Goal: Information Seeking & Learning: Learn about a topic

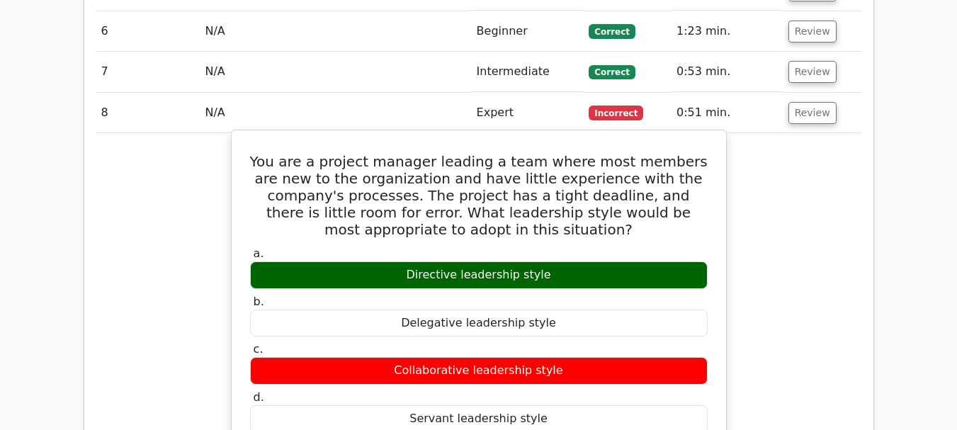
scroll to position [1349, 0]
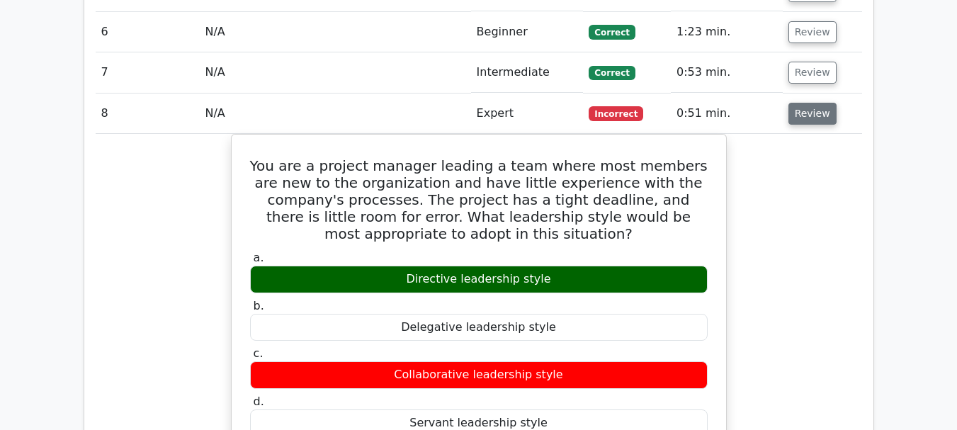
click at [815, 103] on button "Review" at bounding box center [812, 114] width 48 height 22
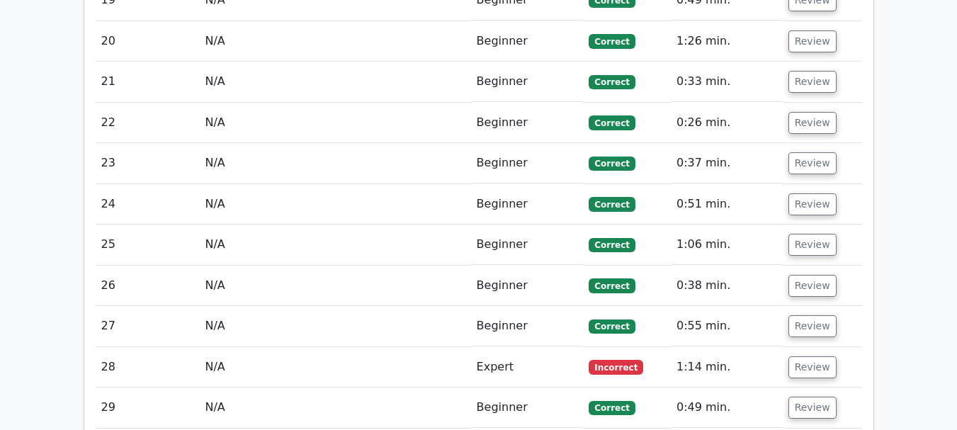
scroll to position [1987, 0]
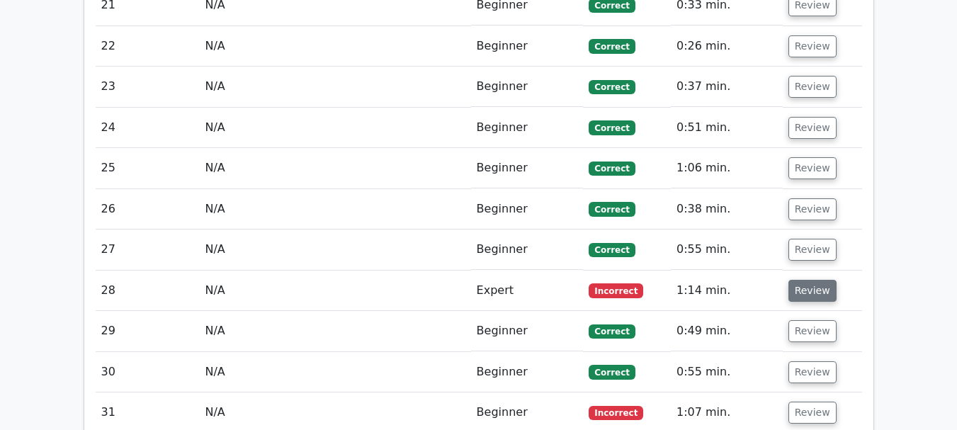
click at [820, 280] on button "Review" at bounding box center [812, 291] width 48 height 22
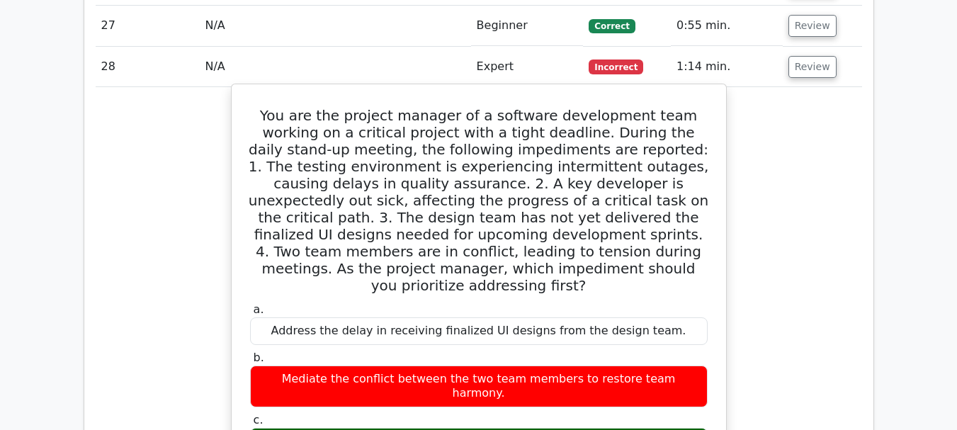
scroll to position [2200, 0]
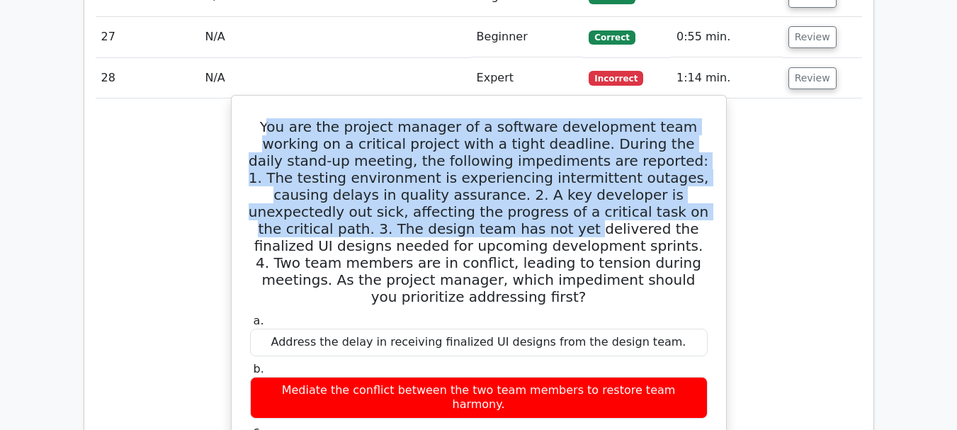
drag, startPoint x: 271, startPoint y: 74, endPoint x: 337, endPoint y: 170, distance: 116.5
click at [339, 170] on h5 "You are the project manager of a software development team working on a critica…" at bounding box center [479, 211] width 460 height 187
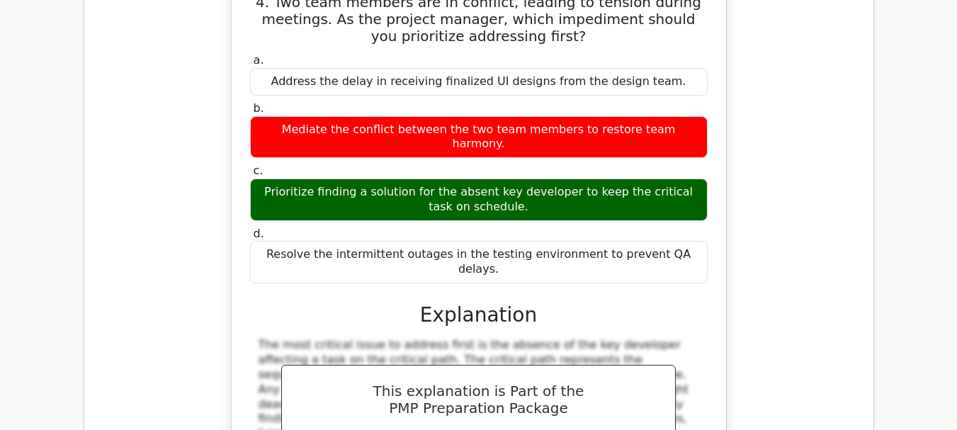
scroll to position [2483, 0]
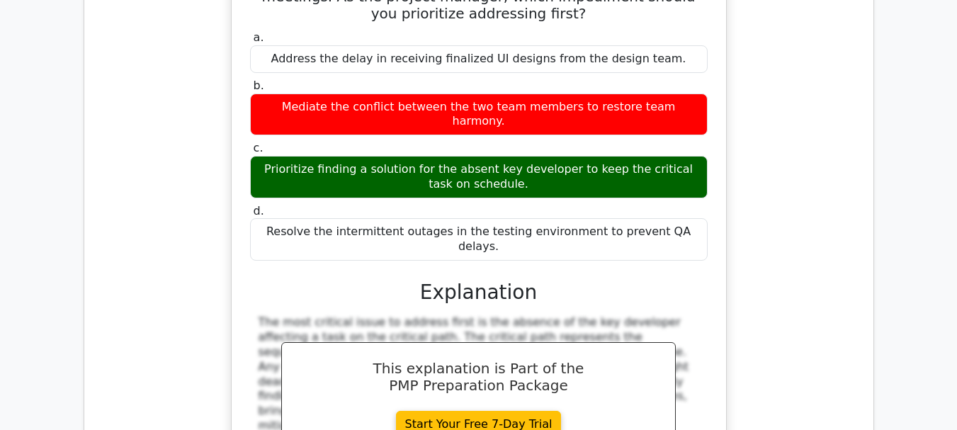
drag, startPoint x: 330, startPoint y: 178, endPoint x: 615, endPoint y: 373, distance: 345.4
click at [622, 380] on div "a. Address the delay in receiving finalized UI designs from the design team. b.…" at bounding box center [479, 271] width 460 height 486
copy div "Explanation The most critical issue to address first is the absence of the key …"
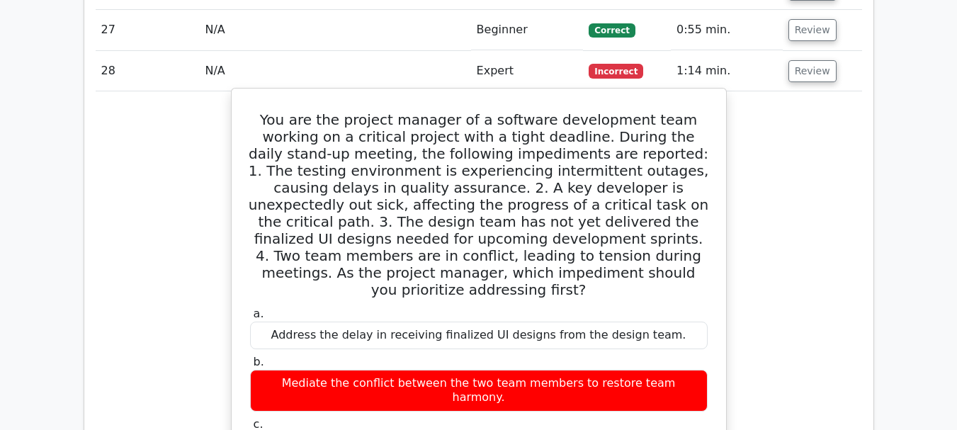
scroll to position [2200, 0]
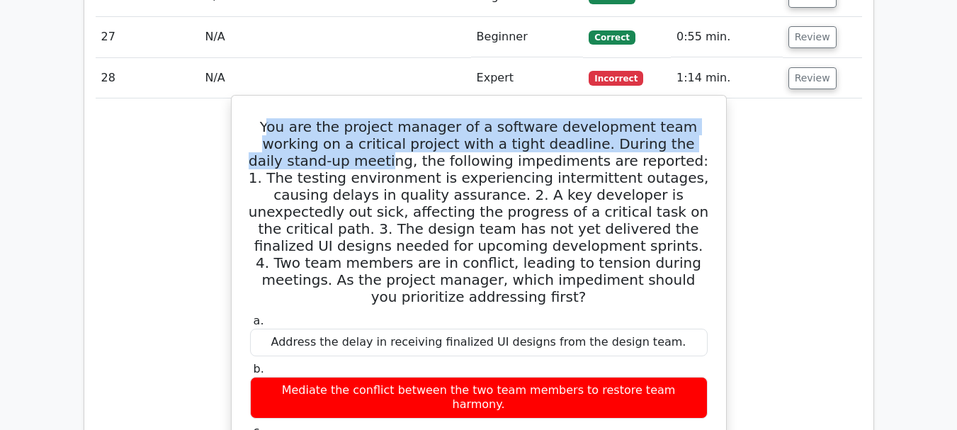
drag, startPoint x: 260, startPoint y: 54, endPoint x: 308, endPoint y: 92, distance: 61.5
click at [308, 118] on h5 "You are the project manager of a software development team working on a critica…" at bounding box center [479, 211] width 460 height 187
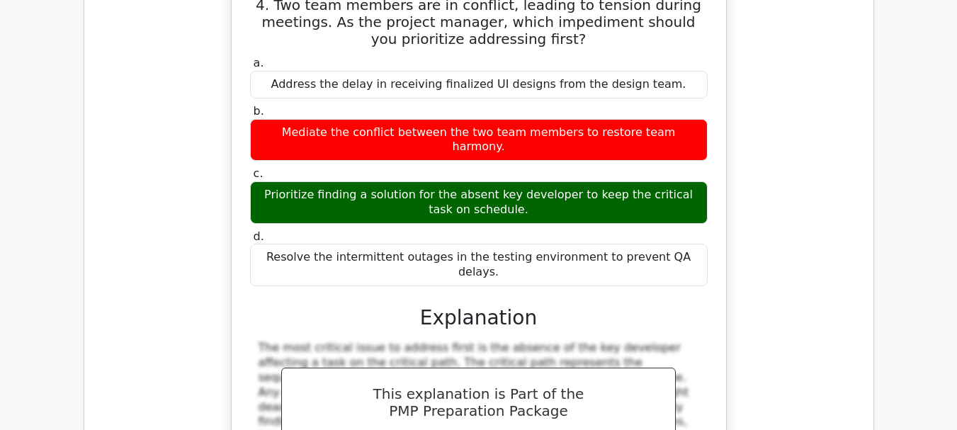
scroll to position [2395, 0]
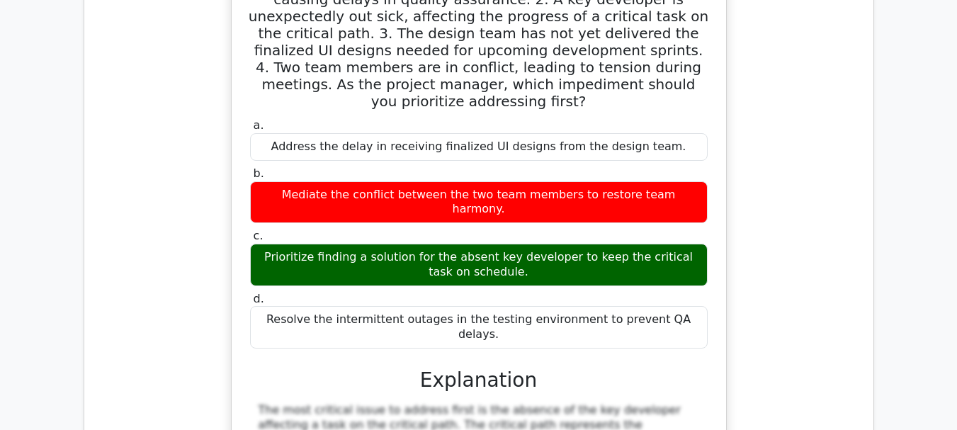
drag, startPoint x: 251, startPoint y: 55, endPoint x: 686, endPoint y: 217, distance: 463.6
click at [686, 217] on div "You are the project manager of a software development team working on a critica…" at bounding box center [478, 259] width 483 height 707
copy div "You are the project manager of a software development team working on a critica…"
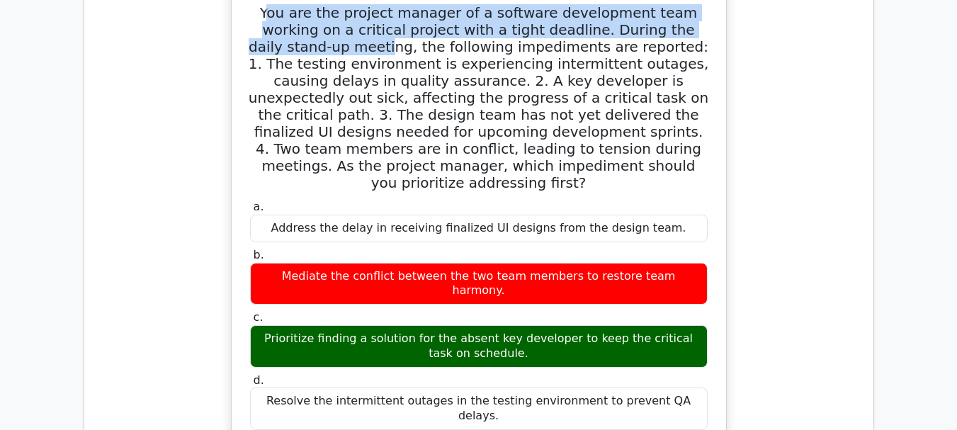
scroll to position [2112, 0]
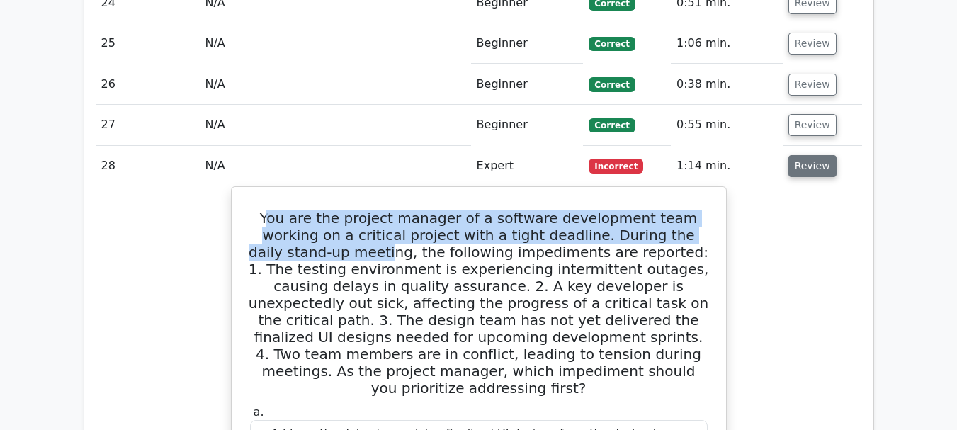
click at [796, 155] on button "Review" at bounding box center [812, 166] width 48 height 22
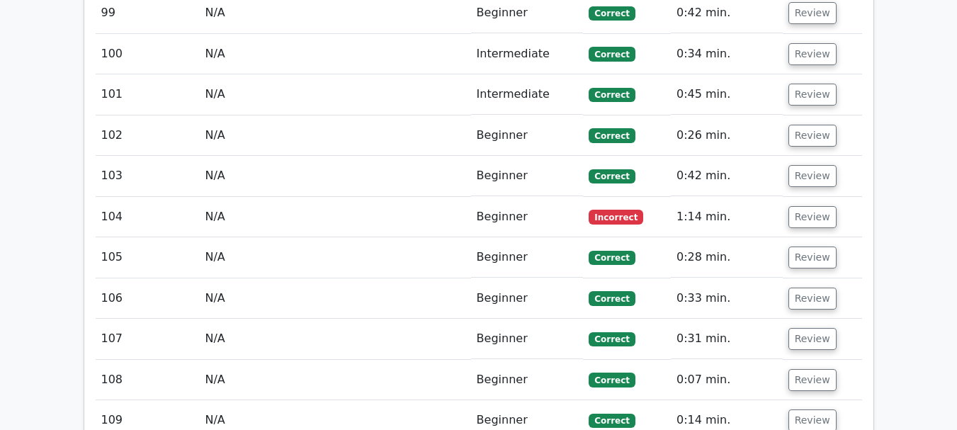
scroll to position [5158, 0]
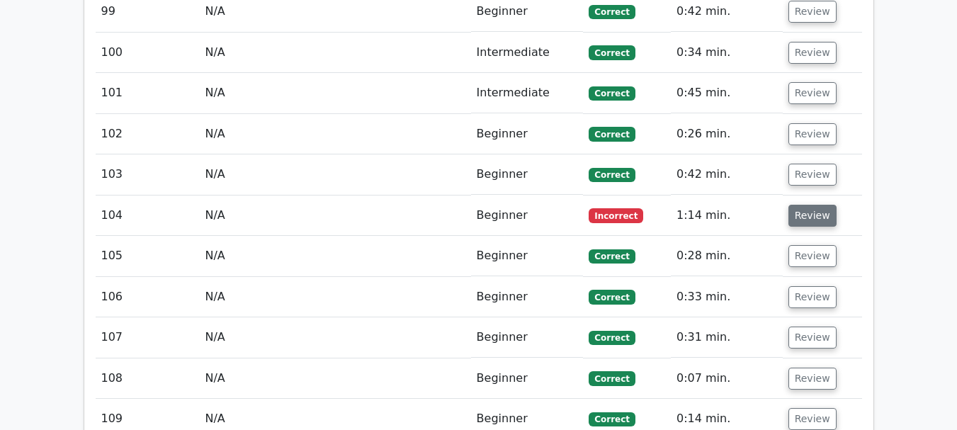
click at [814, 205] on button "Review" at bounding box center [812, 216] width 48 height 22
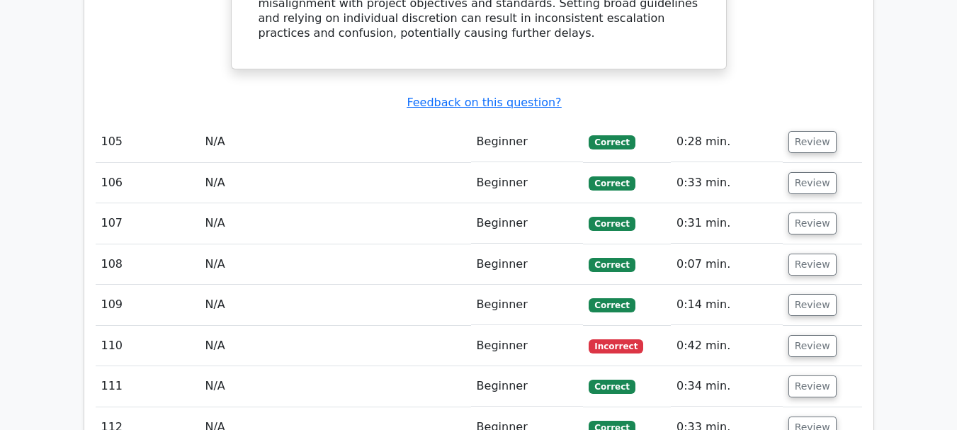
scroll to position [6008, 0]
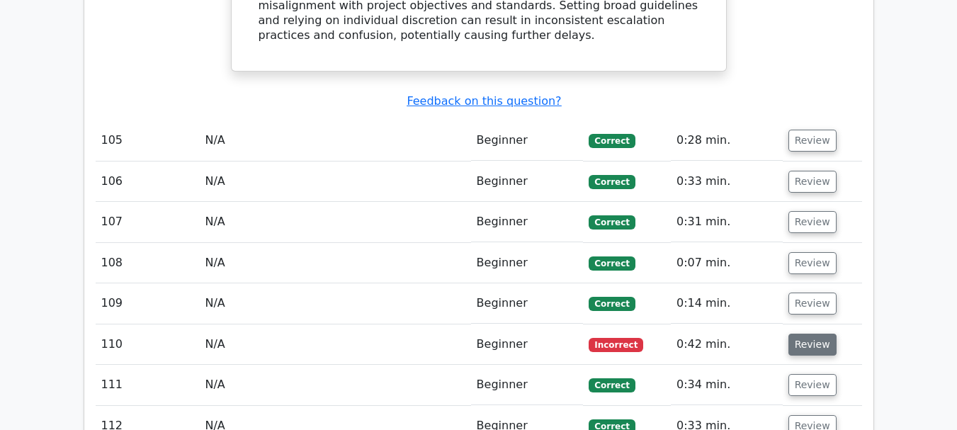
click at [805, 334] on button "Review" at bounding box center [812, 345] width 48 height 22
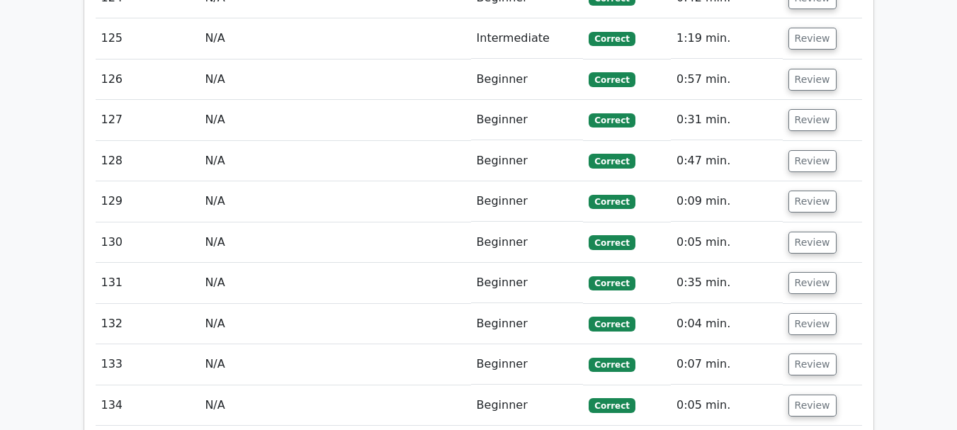
scroll to position [7708, 0]
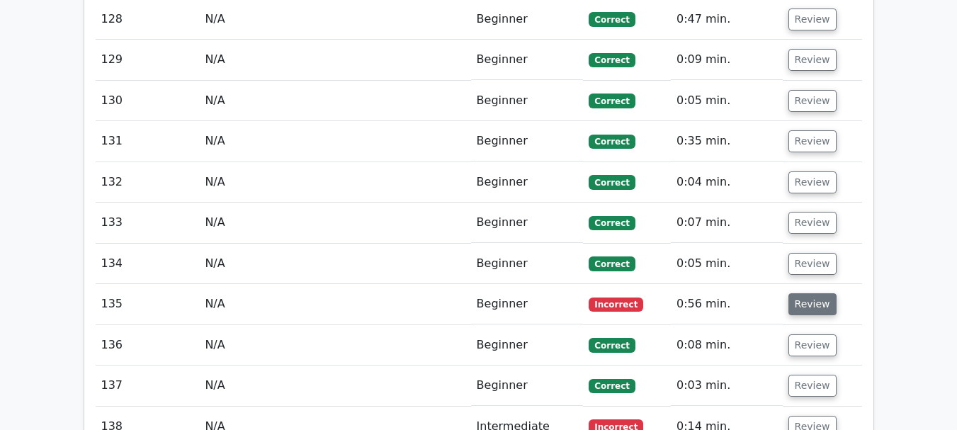
click at [814, 293] on button "Review" at bounding box center [812, 304] width 48 height 22
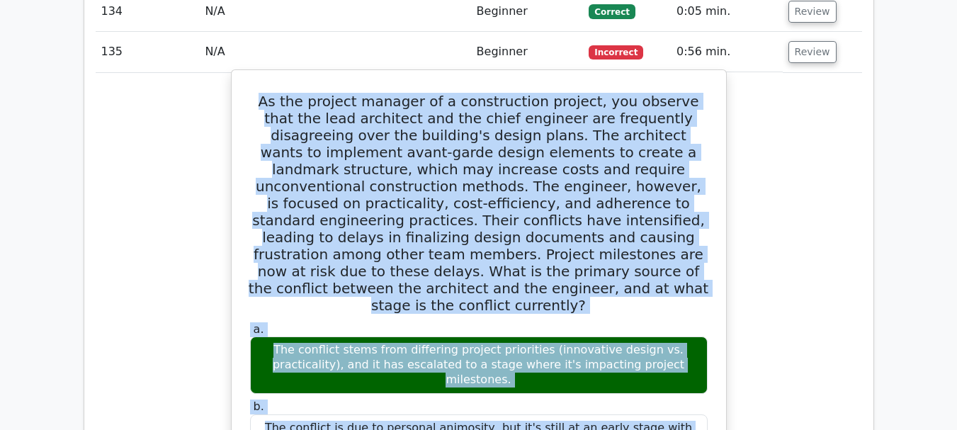
scroll to position [7987, 0]
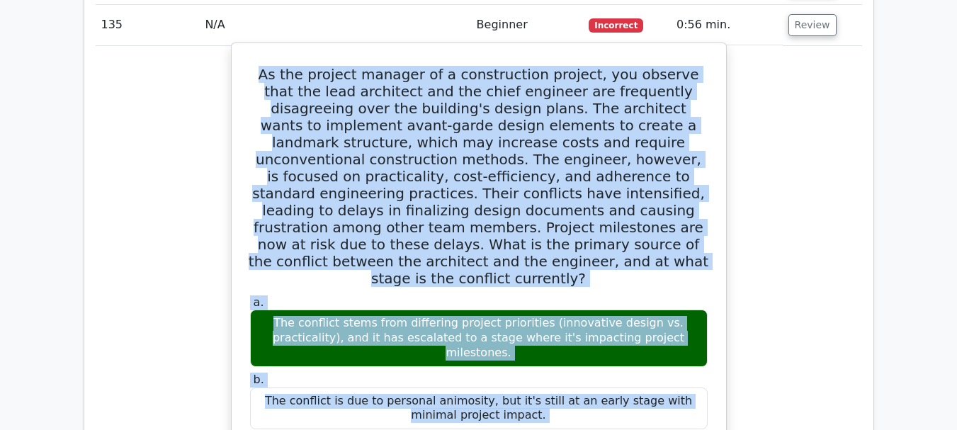
drag, startPoint x: 245, startPoint y: 135, endPoint x: 592, endPoint y: 361, distance: 414.2
click at [592, 361] on div "As the project manager of a construction project, you observe that the lead arc…" at bounding box center [478, 434] width 483 height 771
copy div "As the project manager of a construction project, you observe that the lead arc…"
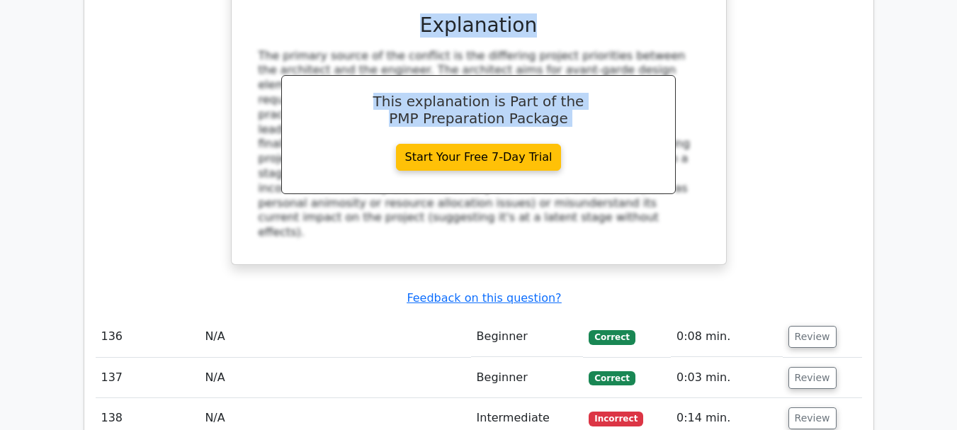
scroll to position [8554, 0]
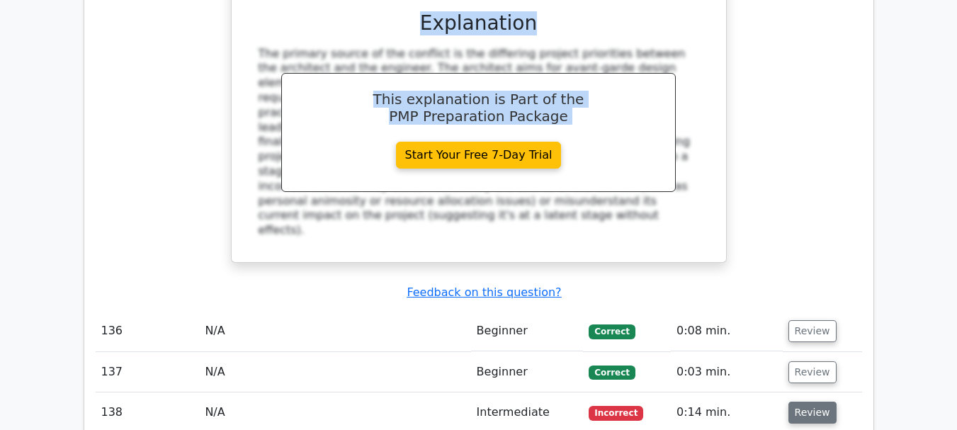
click at [795, 402] on button "Review" at bounding box center [812, 413] width 48 height 22
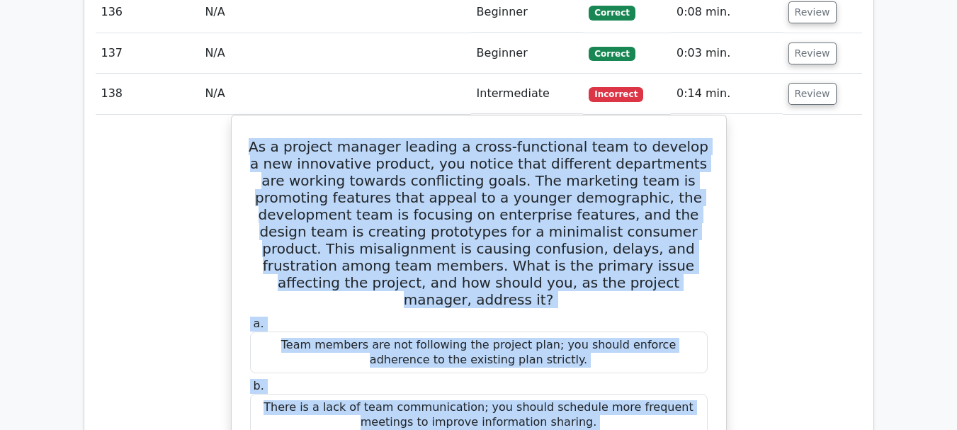
scroll to position [8881, 0]
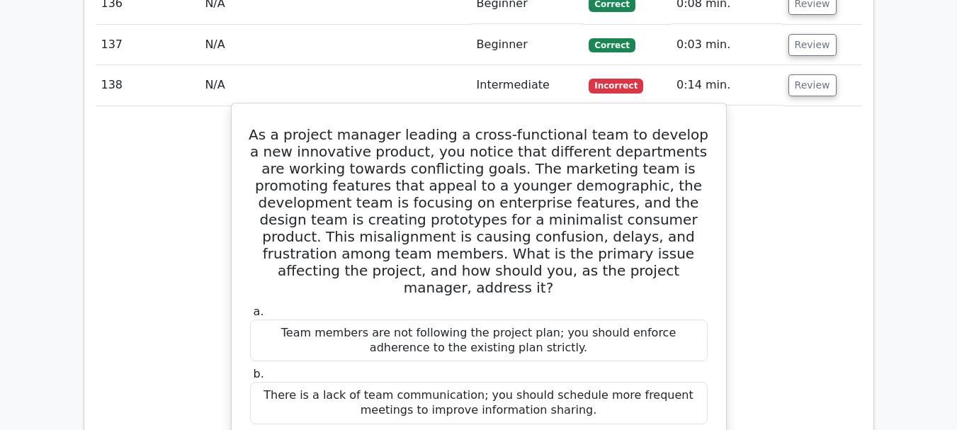
drag, startPoint x: 549, startPoint y: 389, endPoint x: 558, endPoint y: 358, distance: 31.6
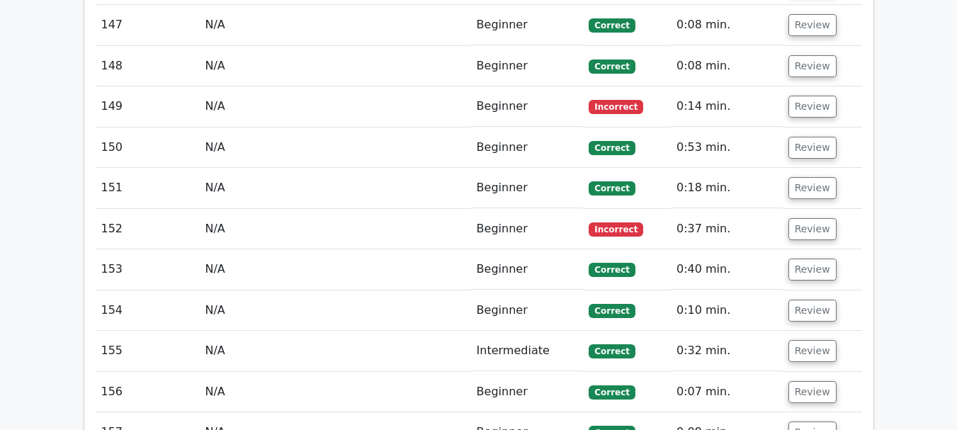
scroll to position [7606, 0]
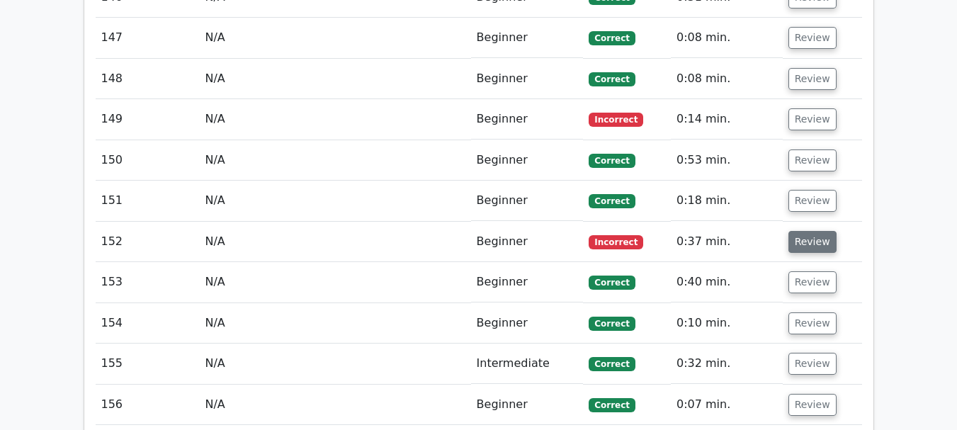
click at [797, 231] on button "Review" at bounding box center [812, 242] width 48 height 22
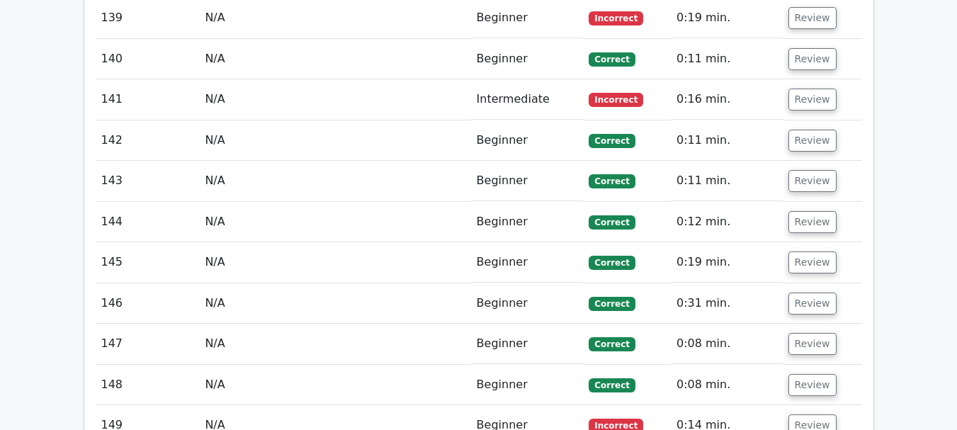
scroll to position [7252, 0]
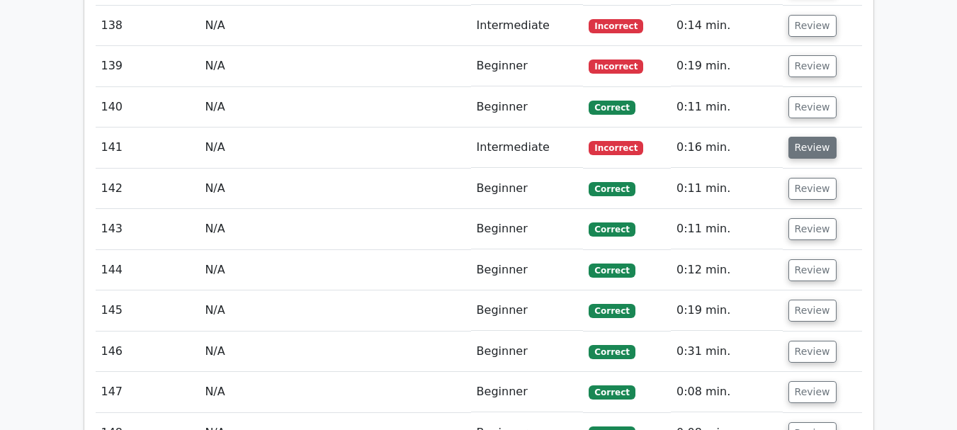
click at [815, 137] on button "Review" at bounding box center [812, 148] width 48 height 22
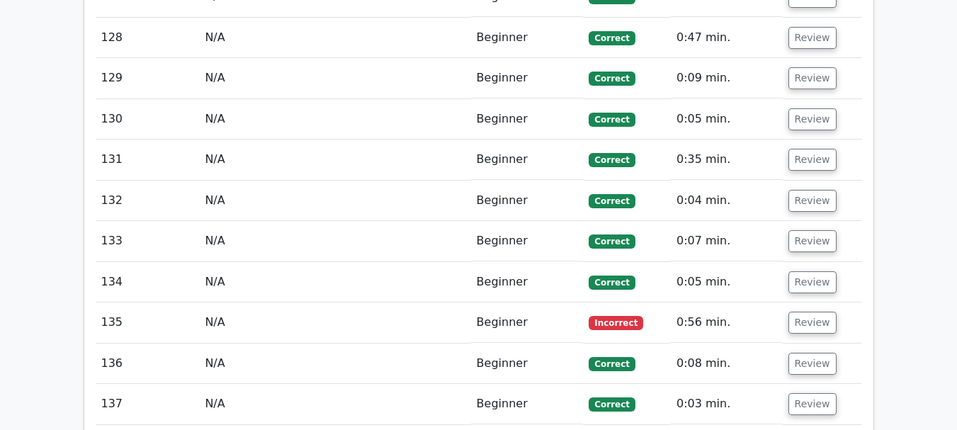
scroll to position [6827, 0]
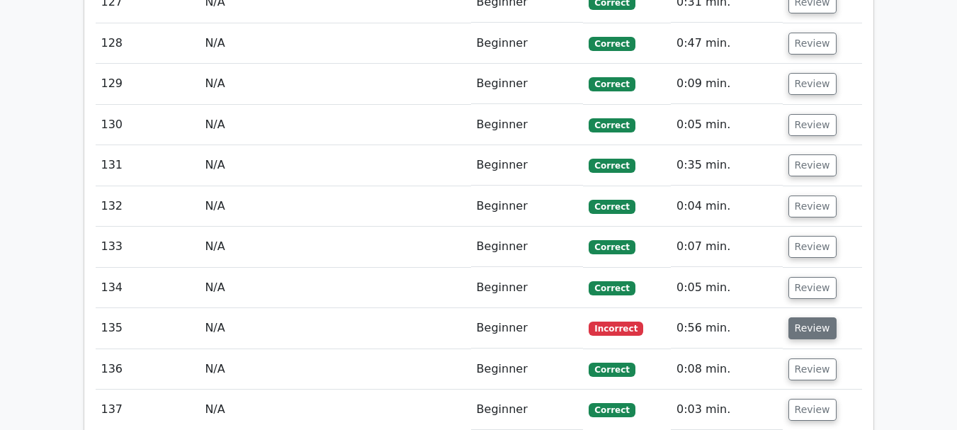
click at [820, 317] on button "Review" at bounding box center [812, 328] width 48 height 22
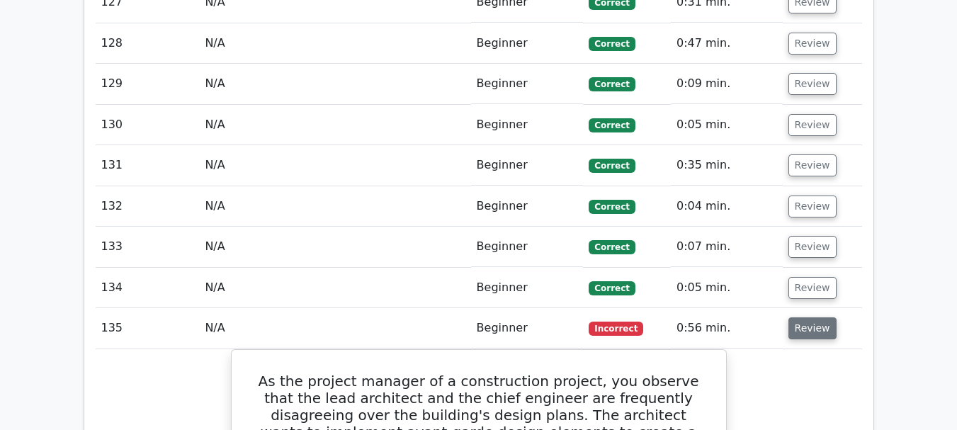
click at [813, 317] on button "Review" at bounding box center [812, 328] width 48 height 22
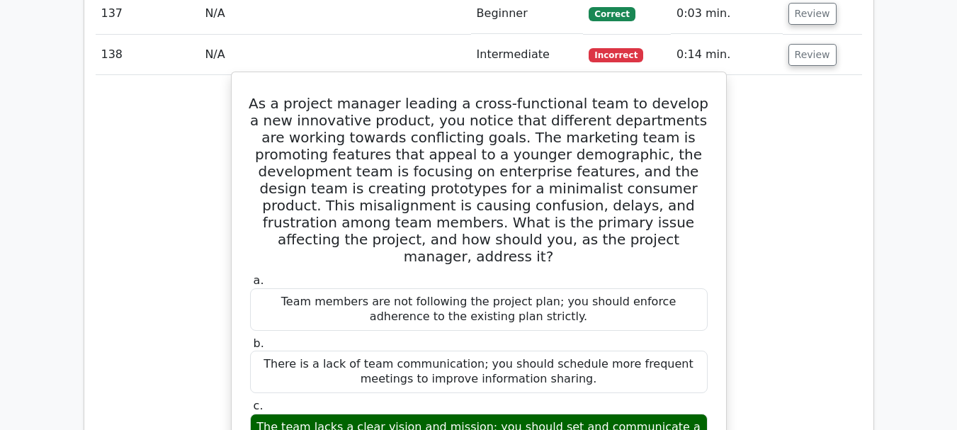
scroll to position [7217, 0]
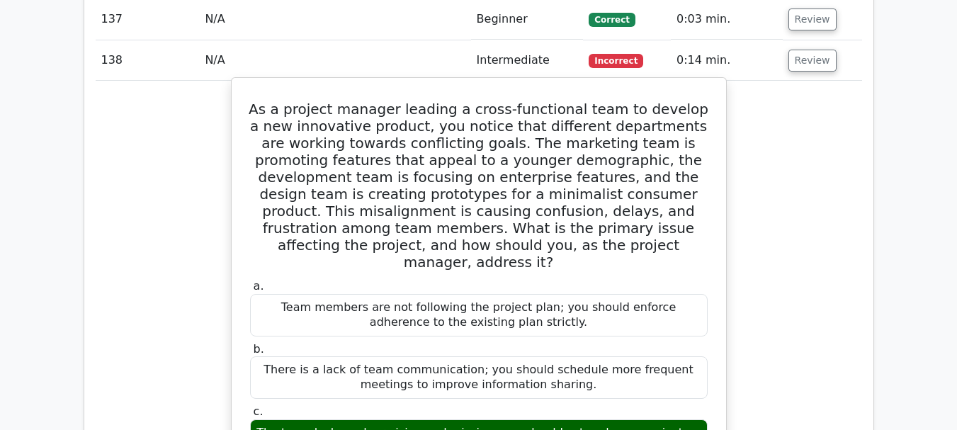
drag, startPoint x: 554, startPoint y: 375, endPoint x: 240, endPoint y: 20, distance: 474.3
click at [240, 84] on div "As a project manager leading a cross-functional team to develop a new innovativ…" at bounding box center [478, 436] width 483 height 705
copy div "As a project manager leading a cross-functional team to develop a new innovativ…"
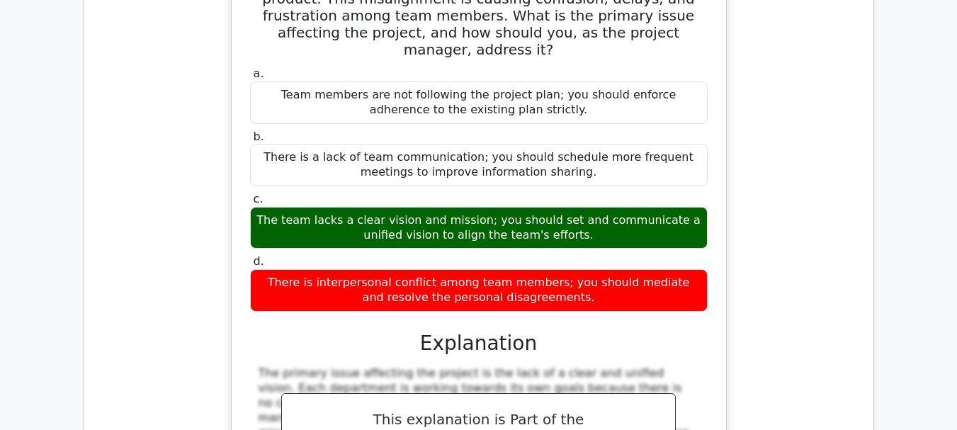
scroll to position [7571, 0]
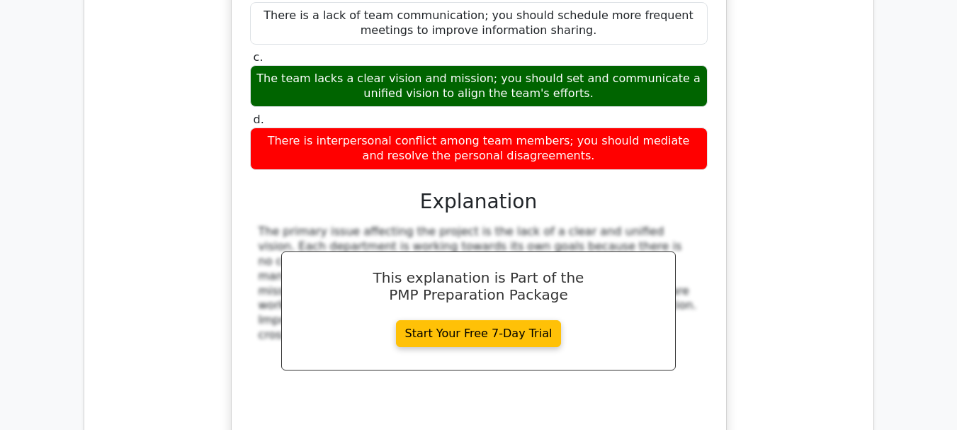
drag, startPoint x: 428, startPoint y: 104, endPoint x: 558, endPoint y: 298, distance: 232.8
click at [558, 298] on div "a. Team members are not following the project plan; you should enforce adherenc…" at bounding box center [479, 172] width 460 height 501
click at [556, 298] on div "The primary issue affecting the project is the lack of a clear and unified visi…" at bounding box center [479, 324] width 458 height 198
drag, startPoint x: 429, startPoint y: 102, endPoint x: 634, endPoint y: 315, distance: 295.1
click at [634, 315] on div "a. Team members are not following the project plan; you should enforce adherenc…" at bounding box center [479, 172] width 460 height 501
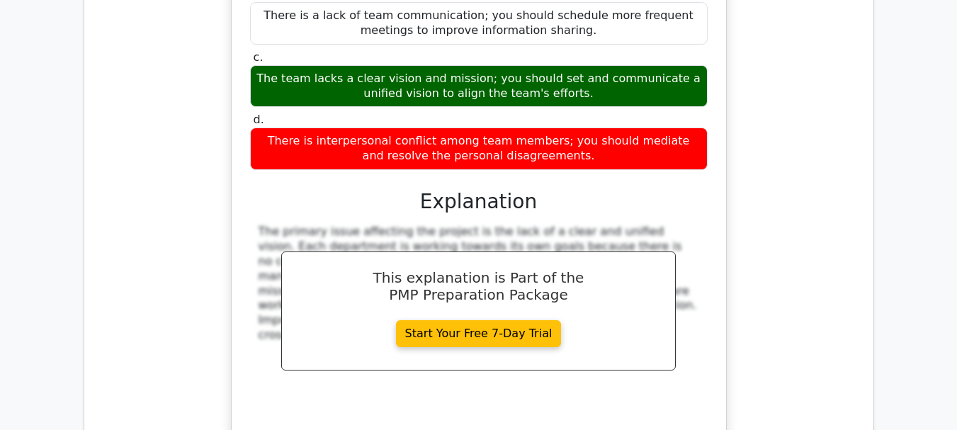
copy div "Explanation The primary issue affecting the project is the lack of a clear and …"
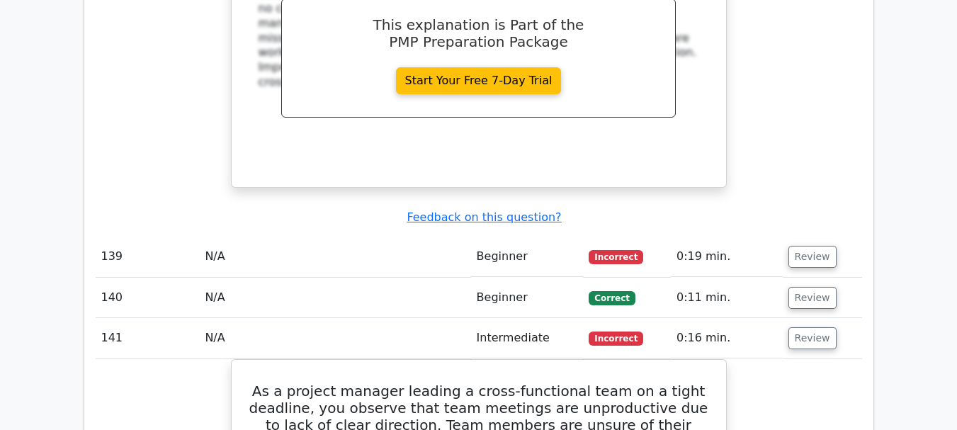
scroll to position [7855, 0]
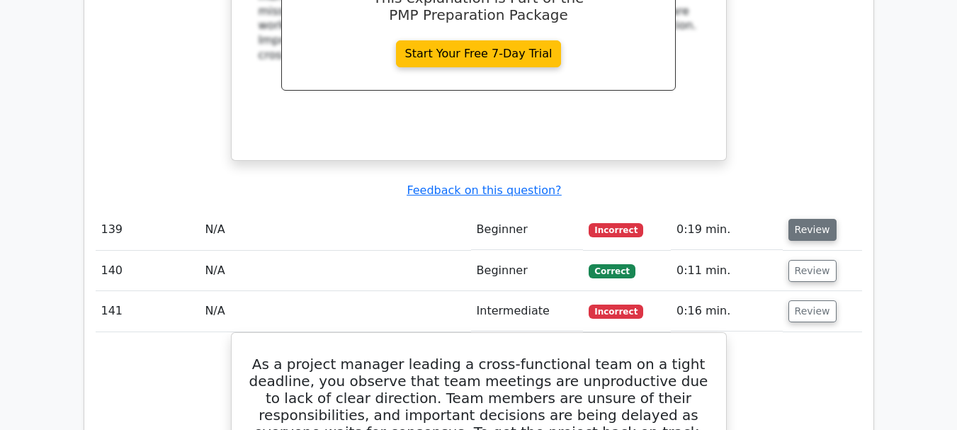
click at [814, 219] on button "Review" at bounding box center [812, 230] width 48 height 22
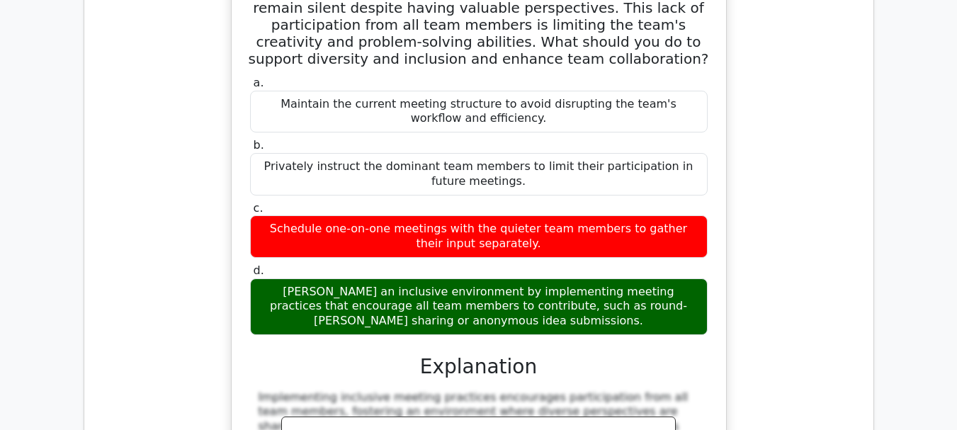
scroll to position [8280, 0]
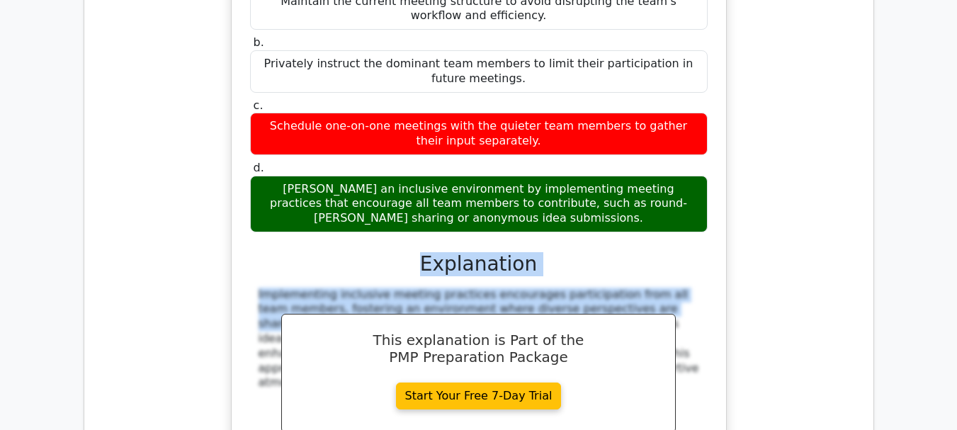
drag, startPoint x: 426, startPoint y: 171, endPoint x: 541, endPoint y: 202, distance: 119.4
click at [541, 202] on div "a. Maintain the current meeting structure to avoid disrupting the team's workfl…" at bounding box center [479, 228] width 460 height 516
click at [428, 252] on h3 "Explanation" at bounding box center [479, 264] width 441 height 24
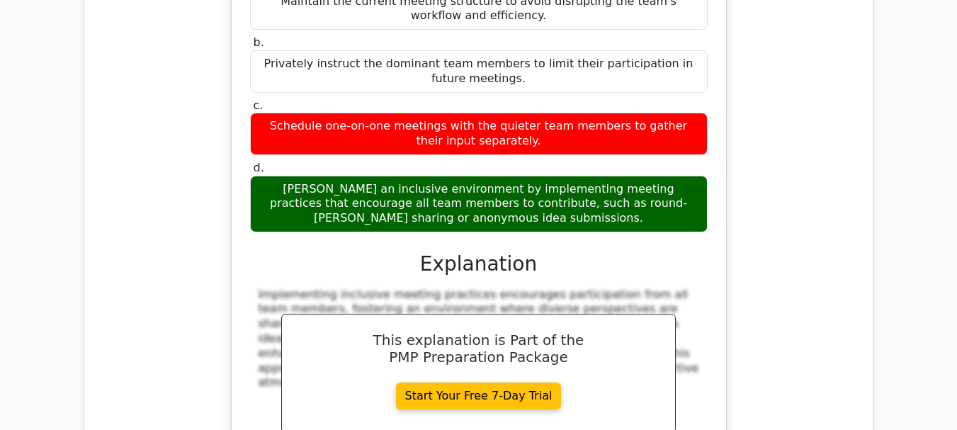
drag, startPoint x: 428, startPoint y: 154, endPoint x: 696, endPoint y: 314, distance: 312.6
click at [696, 314] on div "a. Maintain the current meeting structure to avoid disrupting the team's workfl…" at bounding box center [479, 228] width 460 height 516
copy div "Explanation Implementing inclusive meeting practices encourages participation f…"
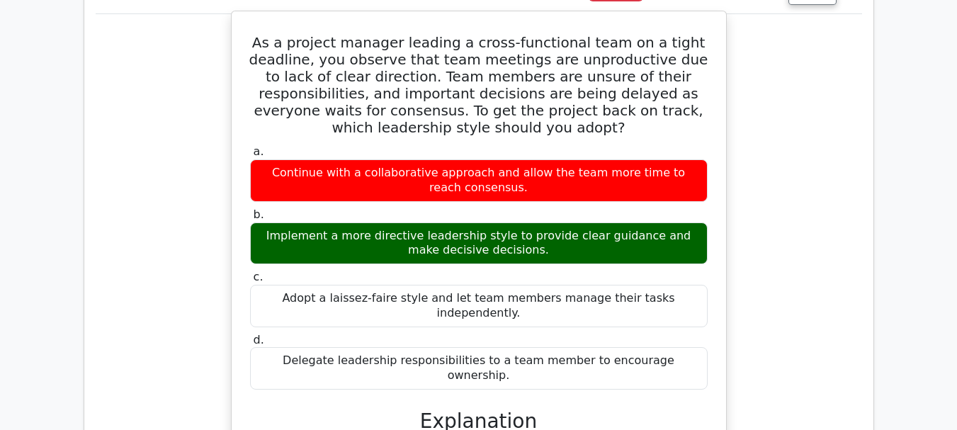
scroll to position [8988, 0]
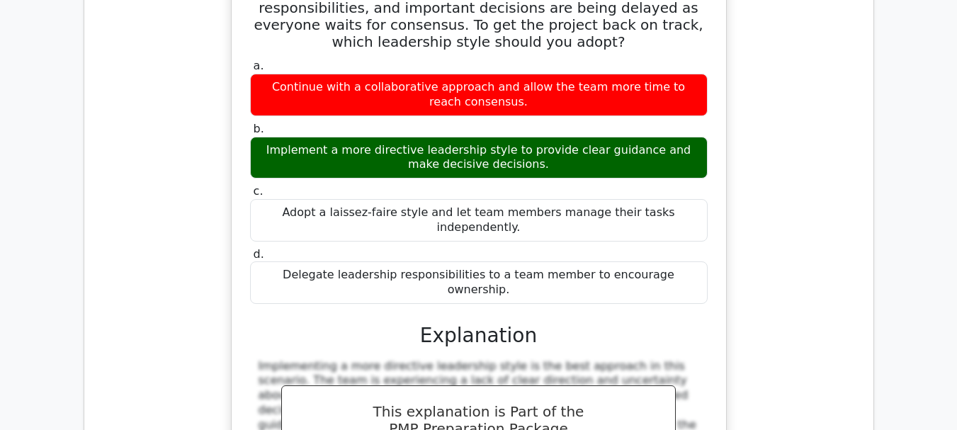
drag, startPoint x: 432, startPoint y: 202, endPoint x: 415, endPoint y: 198, distance: 17.4
click at [425, 324] on h3 "Explanation" at bounding box center [479, 336] width 441 height 24
click at [426, 324] on h3 "Explanation" at bounding box center [479, 336] width 441 height 24
drag, startPoint x: 426, startPoint y: 208, endPoint x: 662, endPoint y: 357, distance: 279.3
click at [662, 357] on div "a. Continue with a collaborative approach and allow the team more time to reach…" at bounding box center [479, 306] width 460 height 501
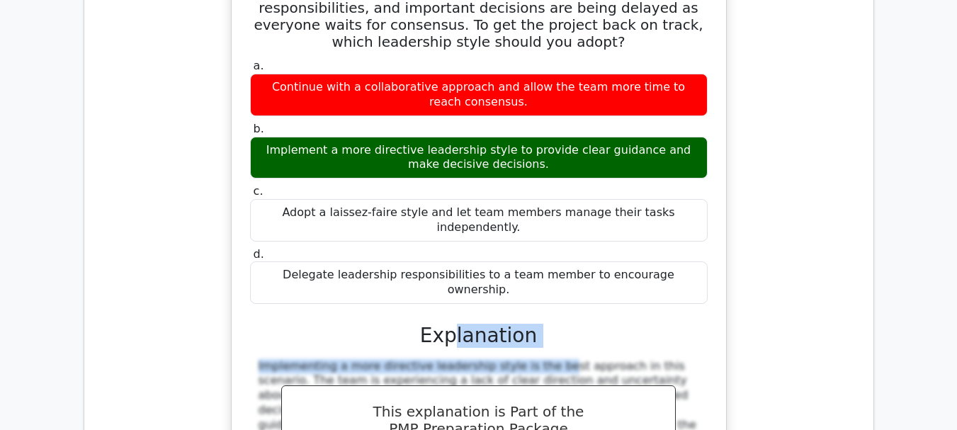
drag, startPoint x: 460, startPoint y: 224, endPoint x: 455, endPoint y: 217, distance: 8.5
click at [455, 217] on div "a. Continue with a collaborative approach and allow the team more time to reach…" at bounding box center [479, 306] width 460 height 501
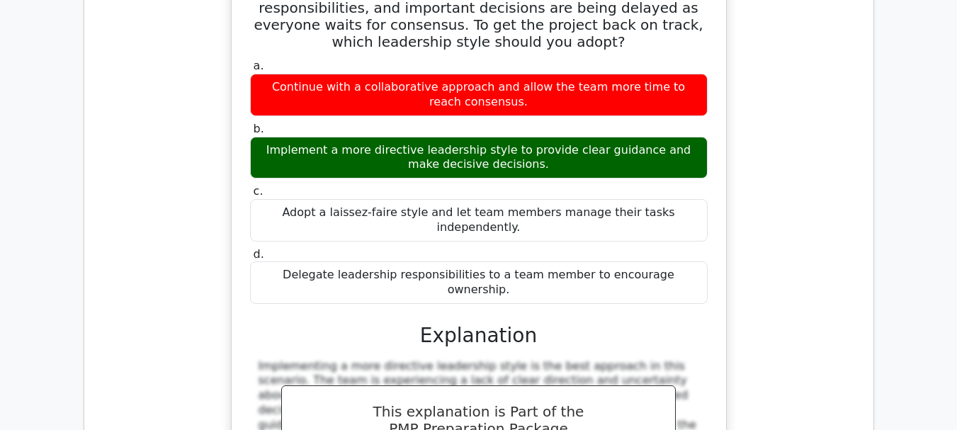
drag, startPoint x: 669, startPoint y: 304, endPoint x: 628, endPoint y: 271, distance: 52.4
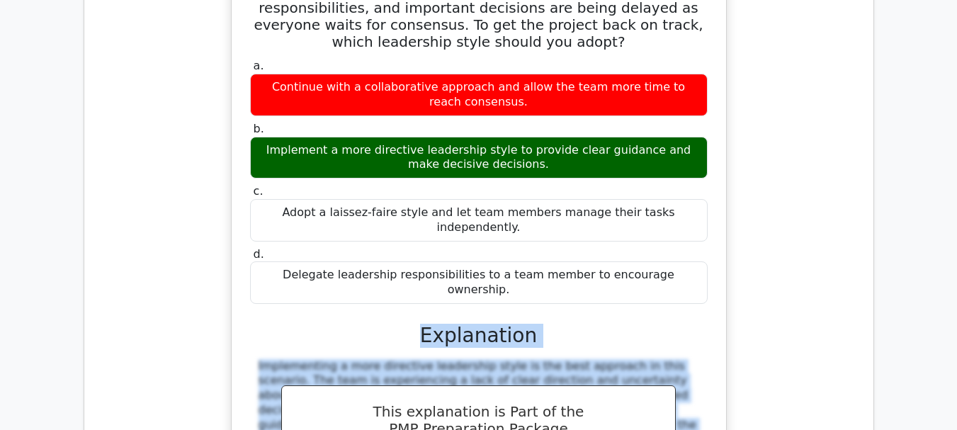
drag, startPoint x: 426, startPoint y: 200, endPoint x: 692, endPoint y: 289, distance: 280.0
click at [692, 289] on div "a. Continue with a collaborative approach and allow the team more time to reach…" at bounding box center [479, 306] width 460 height 501
copy div "Explanation Implementing a more directive leadership style is the best approach…"
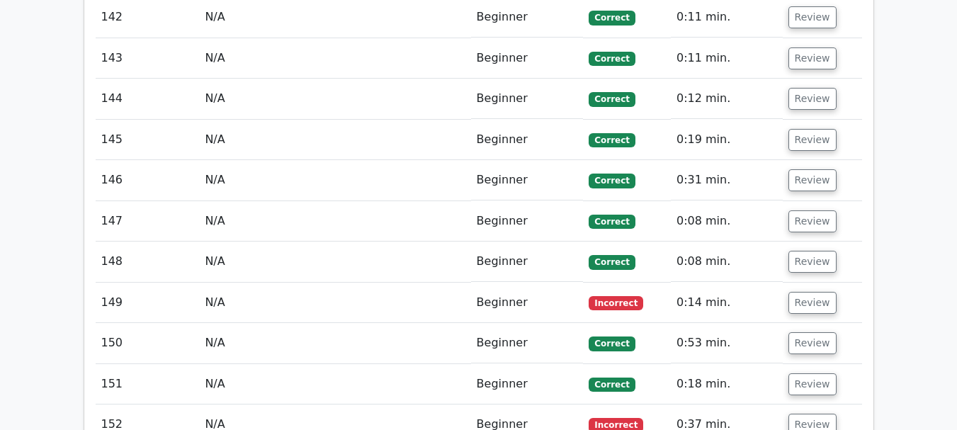
scroll to position [9626, 0]
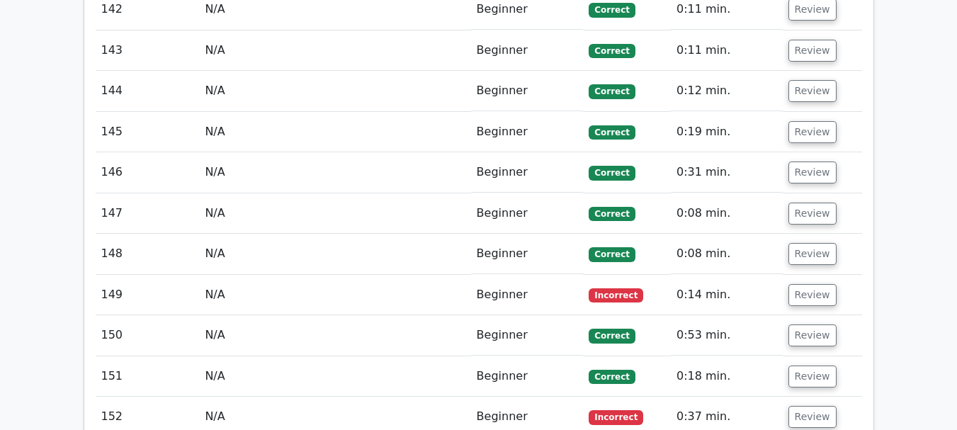
click at [832, 275] on td "Review" at bounding box center [822, 295] width 79 height 40
click at [817, 284] on button "Review" at bounding box center [812, 295] width 48 height 22
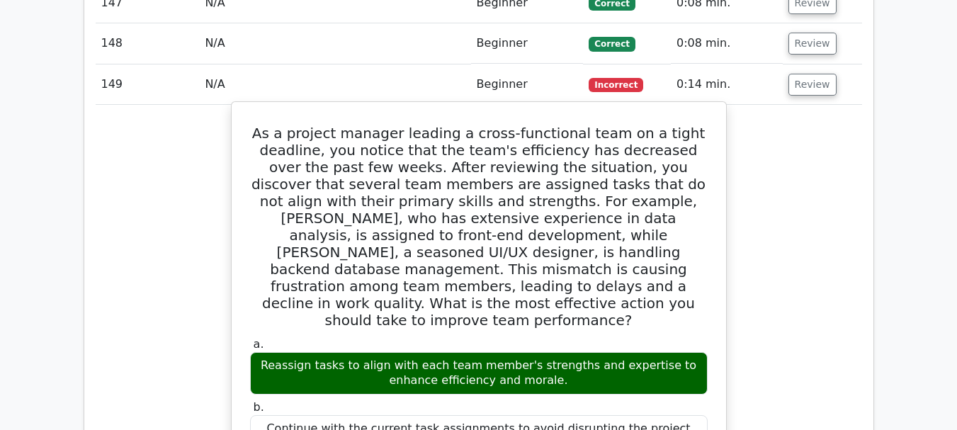
scroll to position [9767, 0]
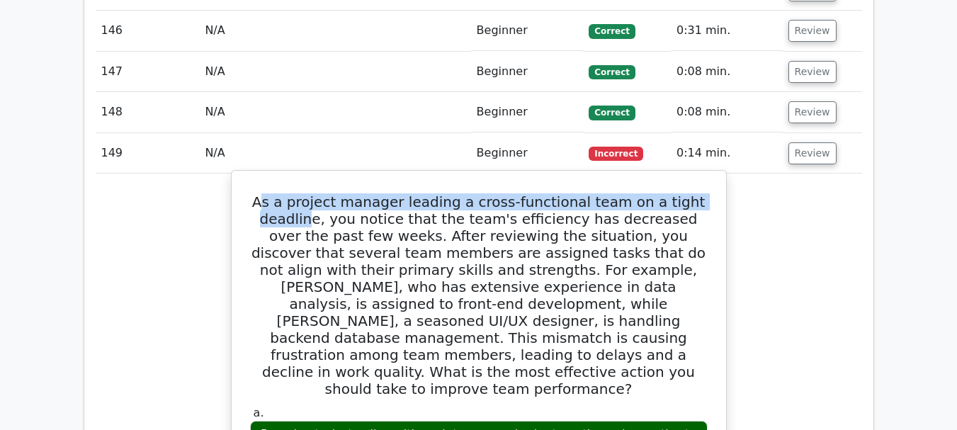
drag, startPoint x: 285, startPoint y: 77, endPoint x: 253, endPoint y: 60, distance: 35.8
click at [302, 193] on h5 "As a project manager leading a cross-functional team on a tight deadline, you n…" at bounding box center [479, 295] width 460 height 204
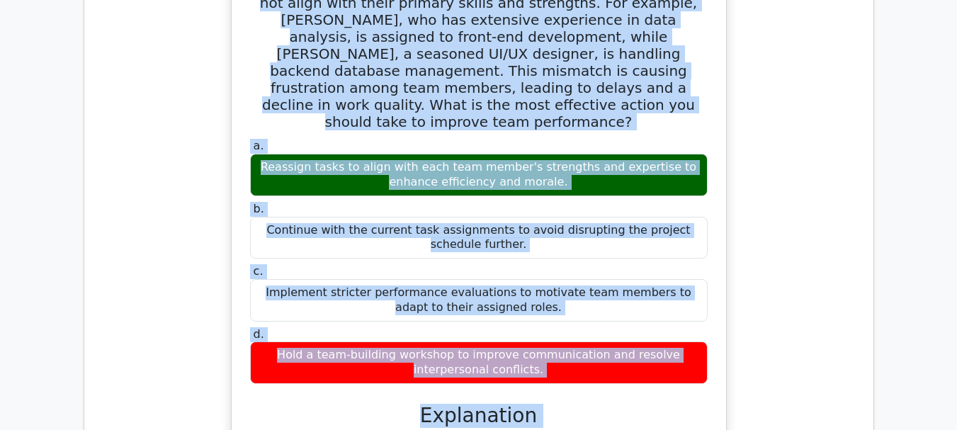
scroll to position [10219, 0]
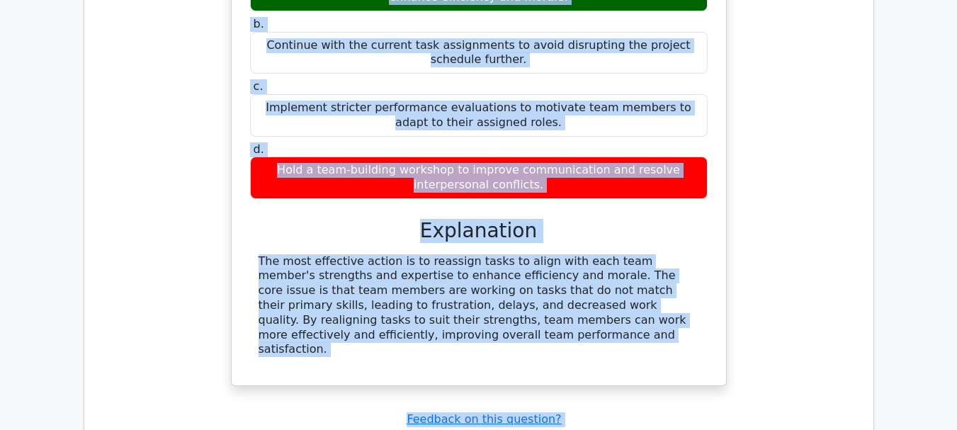
drag, startPoint x: 270, startPoint y: 77, endPoint x: 641, endPoint y: 28, distance: 374.4
click at [641, 28] on div "As a project manager leading a cross-functional team on a tight deadline, you n…" at bounding box center [478, 51] width 483 height 655
copy div "As a project manager leading a cross-functional team on a tight deadline, you n…"
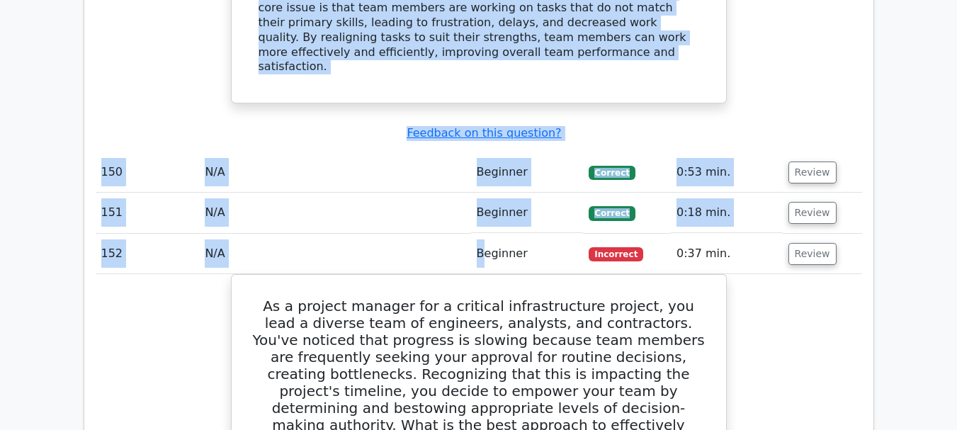
scroll to position [10503, 0]
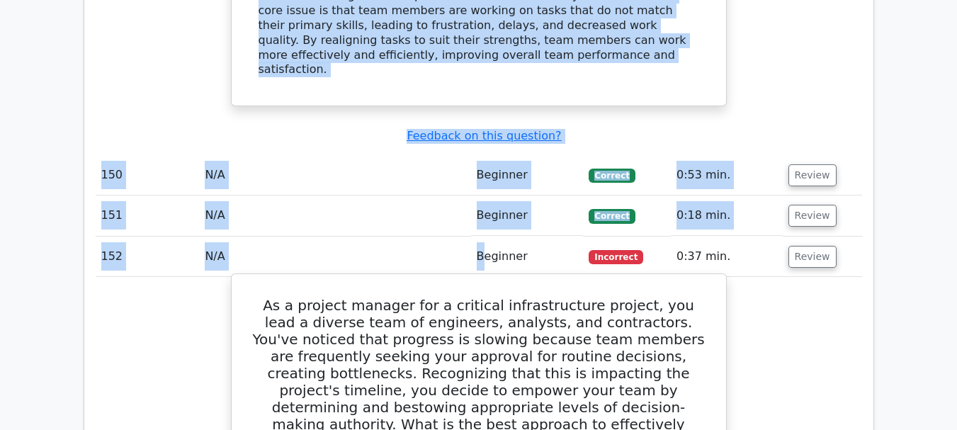
drag, startPoint x: 497, startPoint y: 373, endPoint x: 236, endPoint y: 123, distance: 361.2
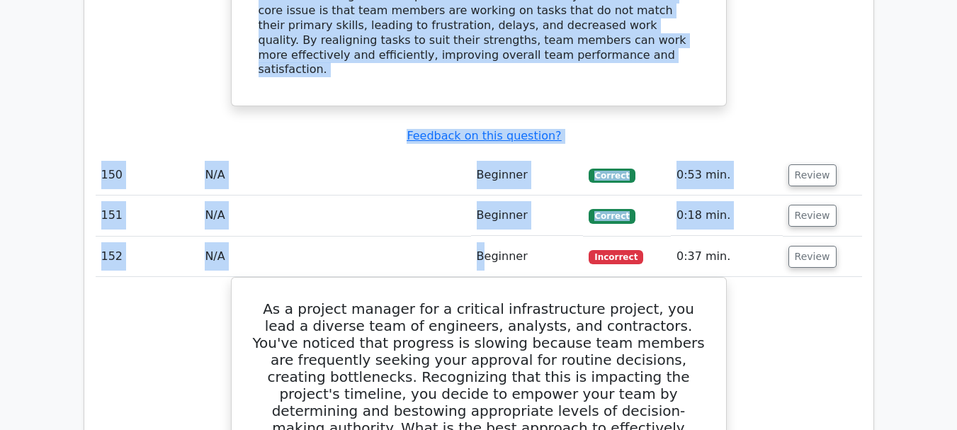
copy div "As a project manager for a critical infrastructure project, you lead a diverse …"
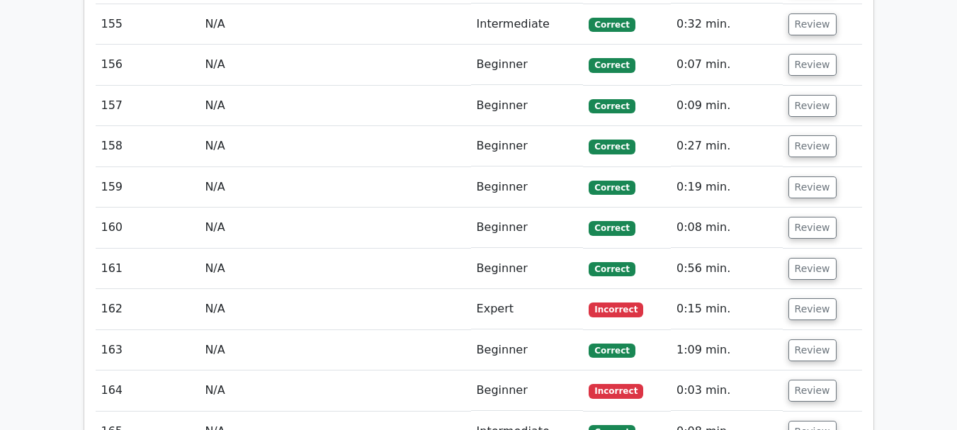
scroll to position [11636, 0]
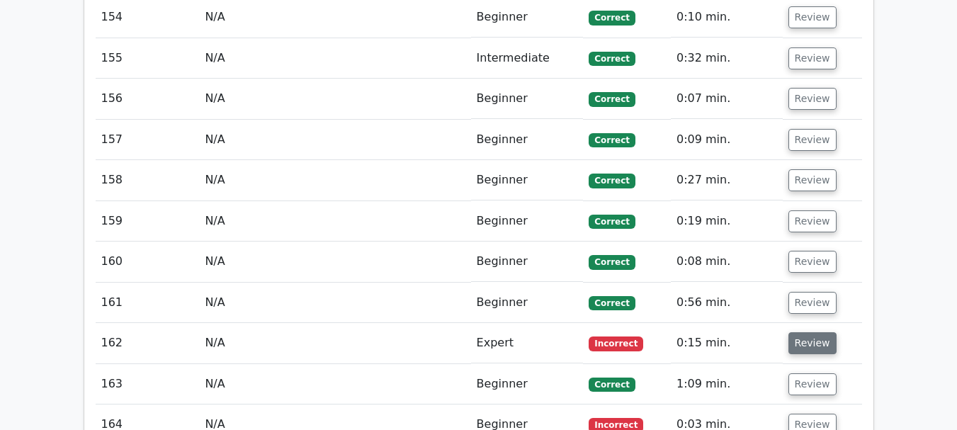
click at [805, 332] on button "Review" at bounding box center [812, 343] width 48 height 22
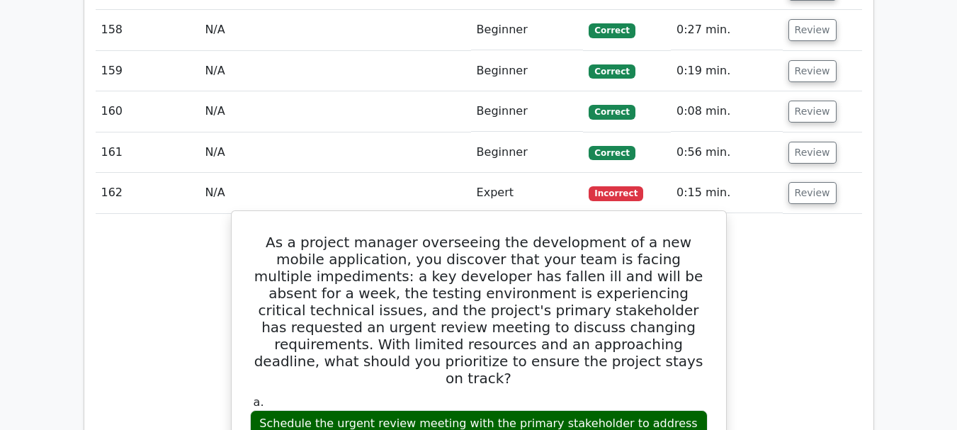
scroll to position [11778, 0]
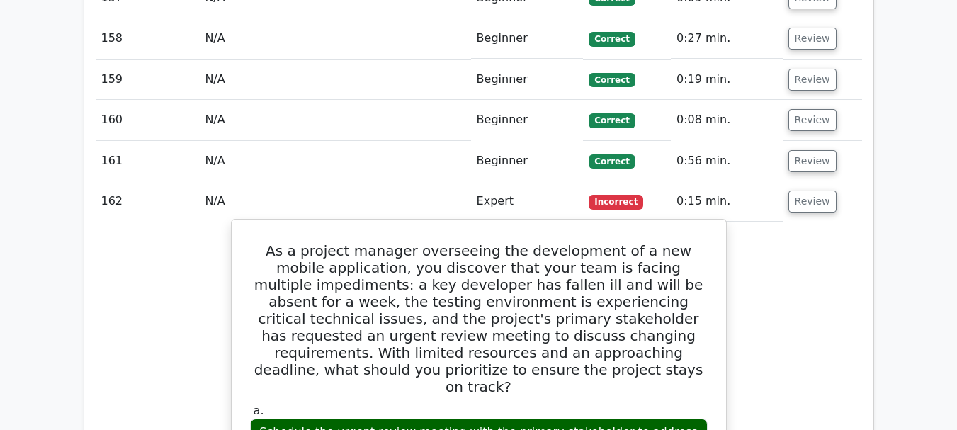
drag, startPoint x: 266, startPoint y: 31, endPoint x: 565, endPoint y: 378, distance: 457.1
copy div "As a project manager overseeing the development of a new mobile application, yo…"
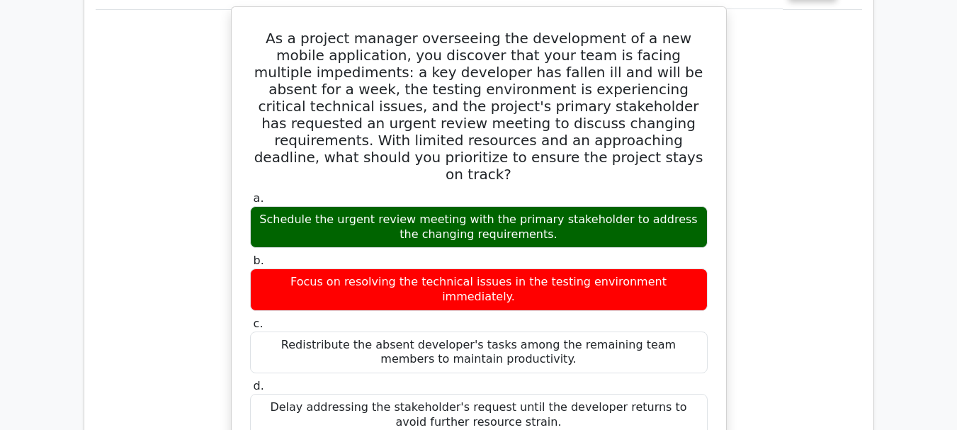
scroll to position [12061, 0]
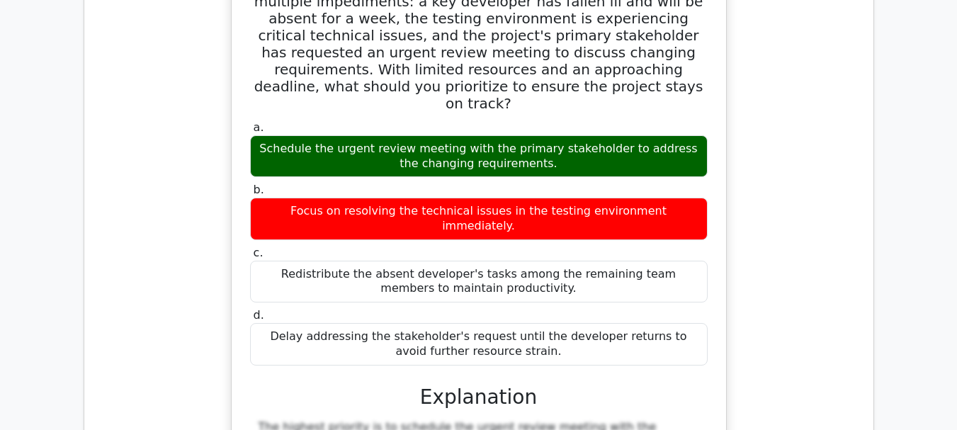
click at [368, 157] on div "a. Schedule the urgent review meeting with the primary stakeholder to address t…" at bounding box center [479, 393] width 460 height 550
drag, startPoint x: 249, startPoint y: 166, endPoint x: 371, endPoint y: 365, distance: 233.4
copy div "The highest priority is to schedule the urgent review meeting with the primary …"
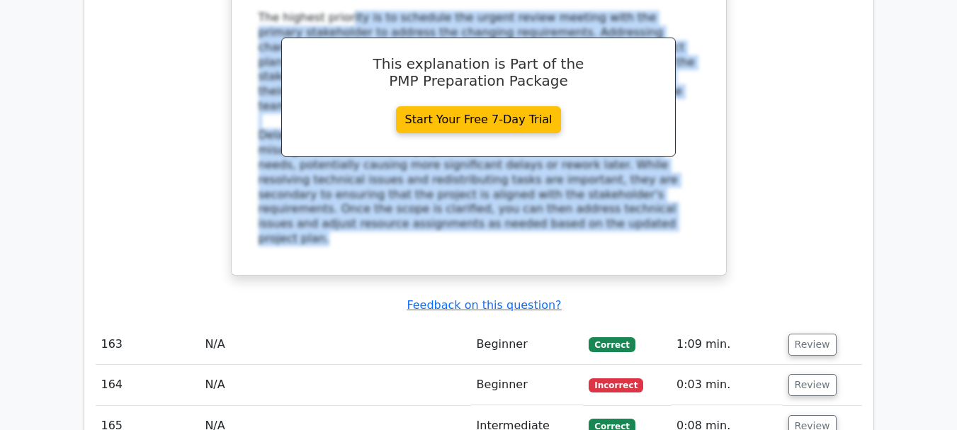
scroll to position [12345, 0]
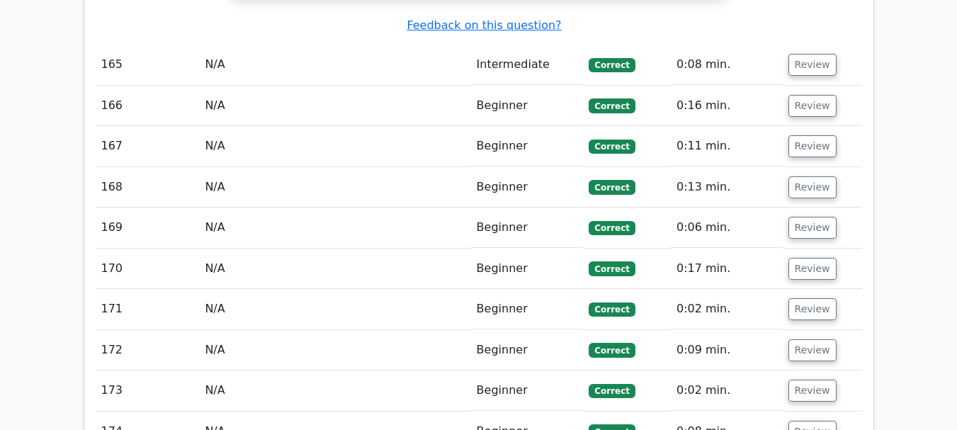
scroll to position [13620, 0]
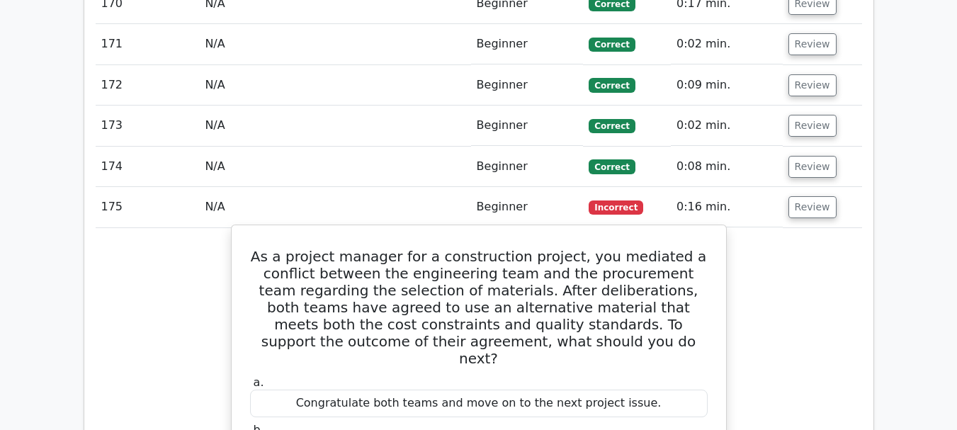
scroll to position [13903, 0]
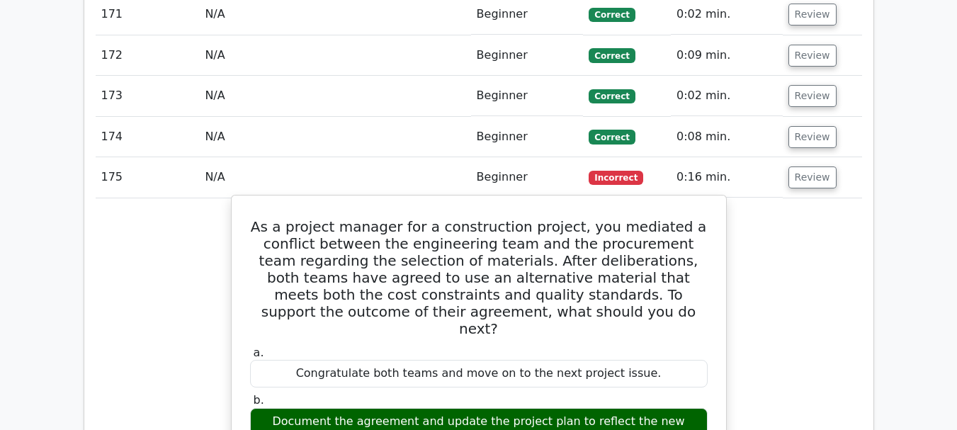
drag, startPoint x: 426, startPoint y: 261, endPoint x: 716, endPoint y: 385, distance: 314.9
copy div "Explanation As a project manager, it is essential to document any agreements or…"
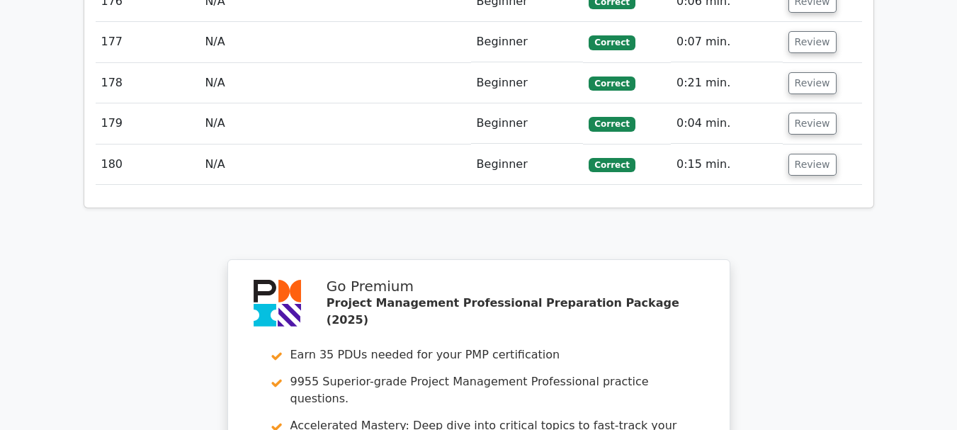
scroll to position [14943, 0]
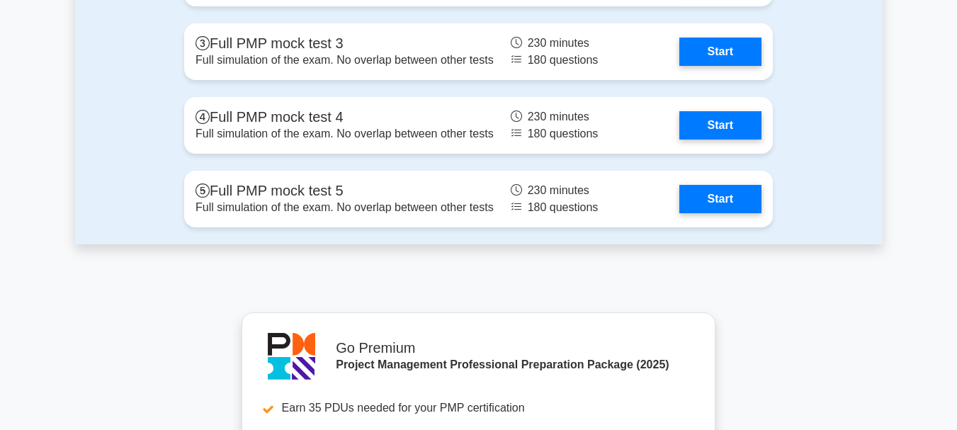
scroll to position [5630, 0]
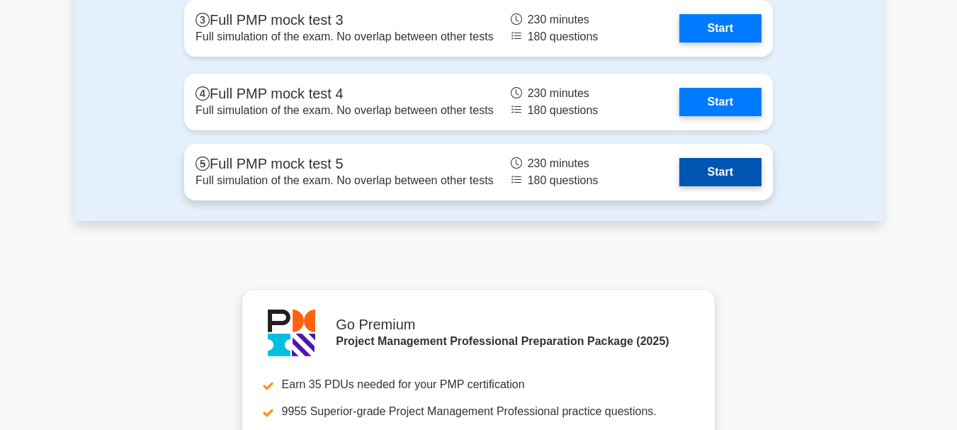
click at [729, 169] on link "Start" at bounding box center [720, 172] width 82 height 28
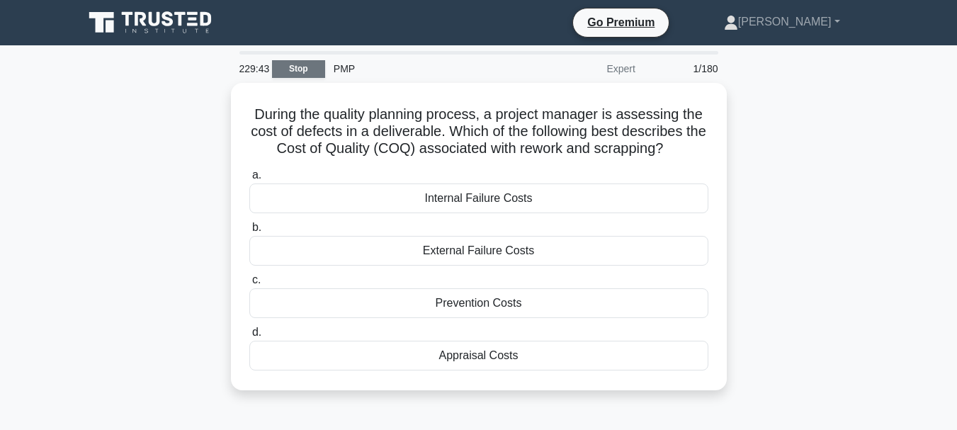
click at [293, 74] on link "Stop" at bounding box center [298, 69] width 53 height 18
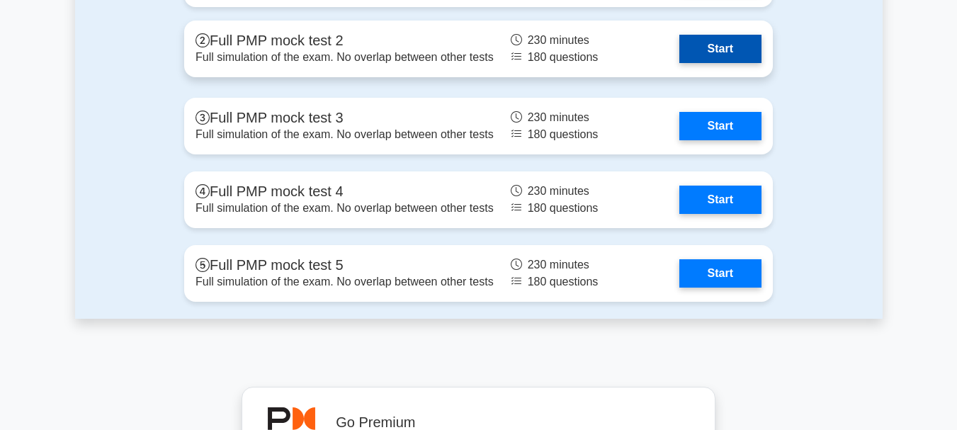
scroll to position [5559, 0]
